Goal: Information Seeking & Learning: Learn about a topic

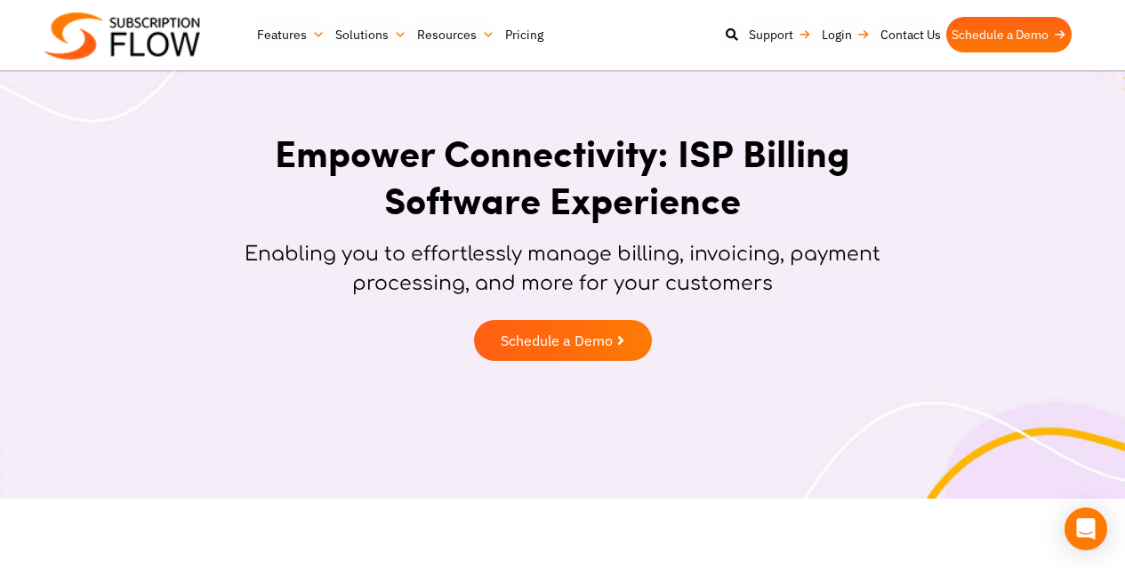
click at [523, 28] on link "Pricing" at bounding box center [524, 35] width 49 height 36
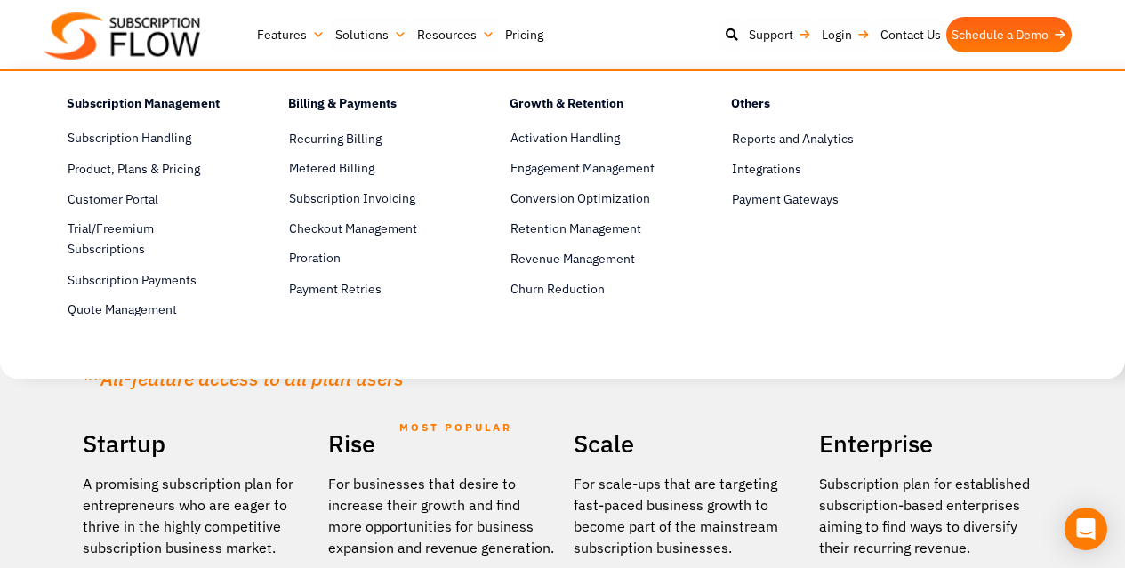
click at [291, 32] on link "Features" at bounding box center [291, 35] width 78 height 36
